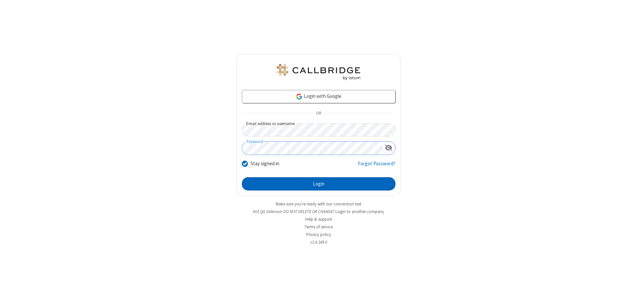
click at [319, 184] on button "Login" at bounding box center [319, 183] width 154 height 13
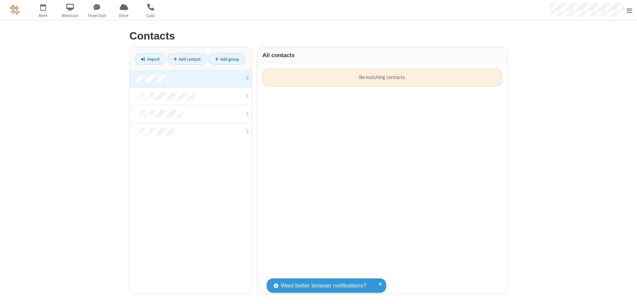
scroll to position [225, 245]
click at [191, 78] on link at bounding box center [191, 79] width 122 height 18
click at [187, 59] on link "Add contact" at bounding box center [187, 58] width 40 height 11
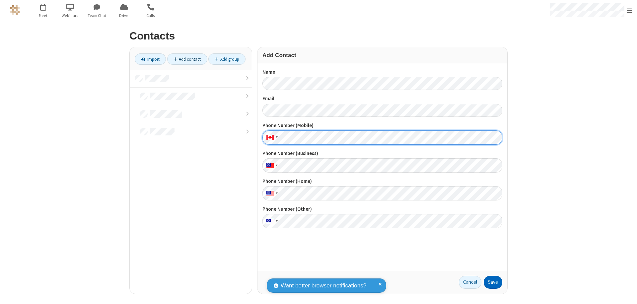
click at [493, 282] on button "Save" at bounding box center [493, 282] width 19 height 13
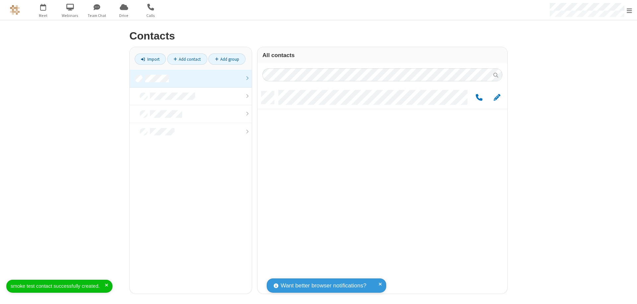
scroll to position [202, 245]
